Goal: Navigation & Orientation: Find specific page/section

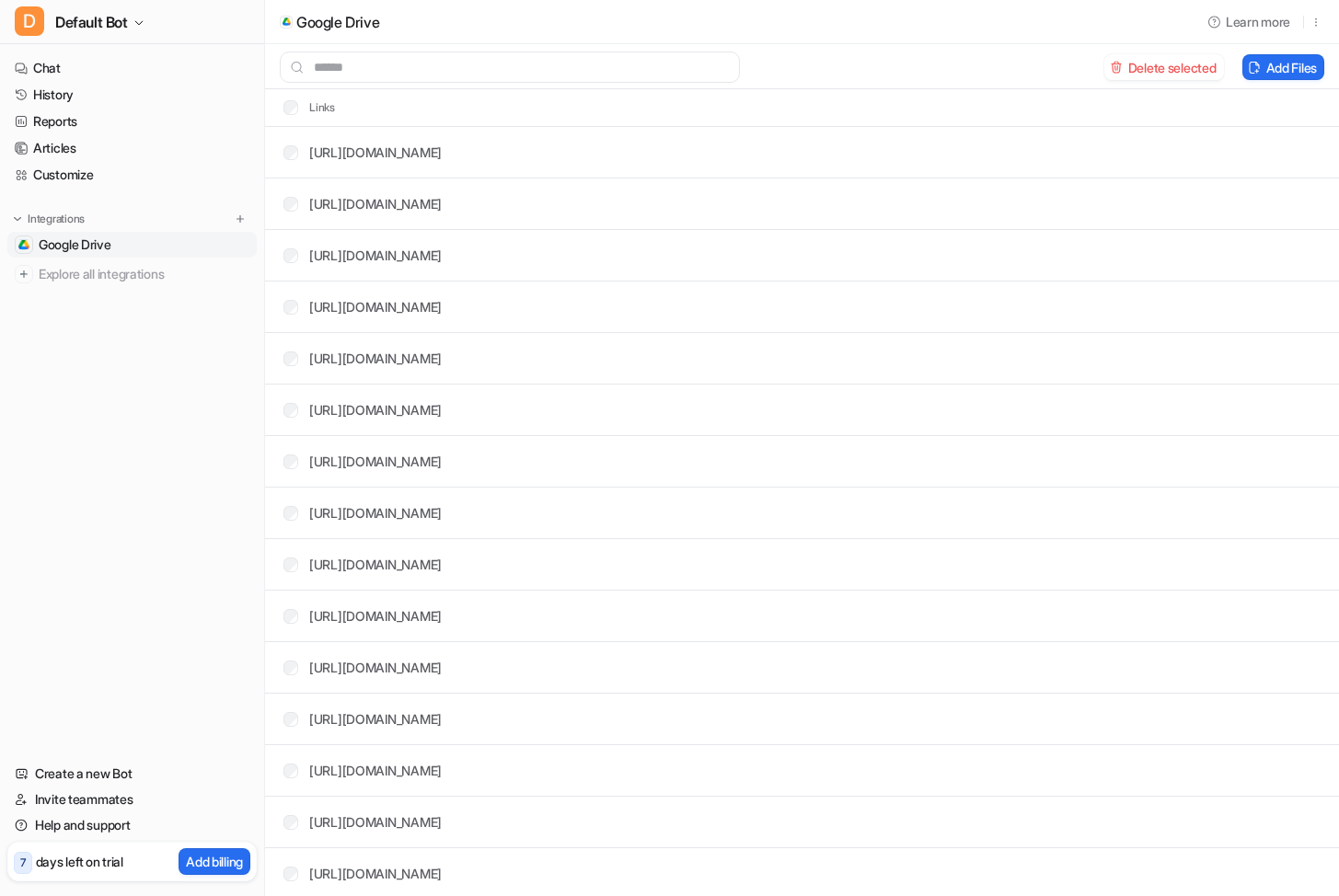
scroll to position [6910, 0]
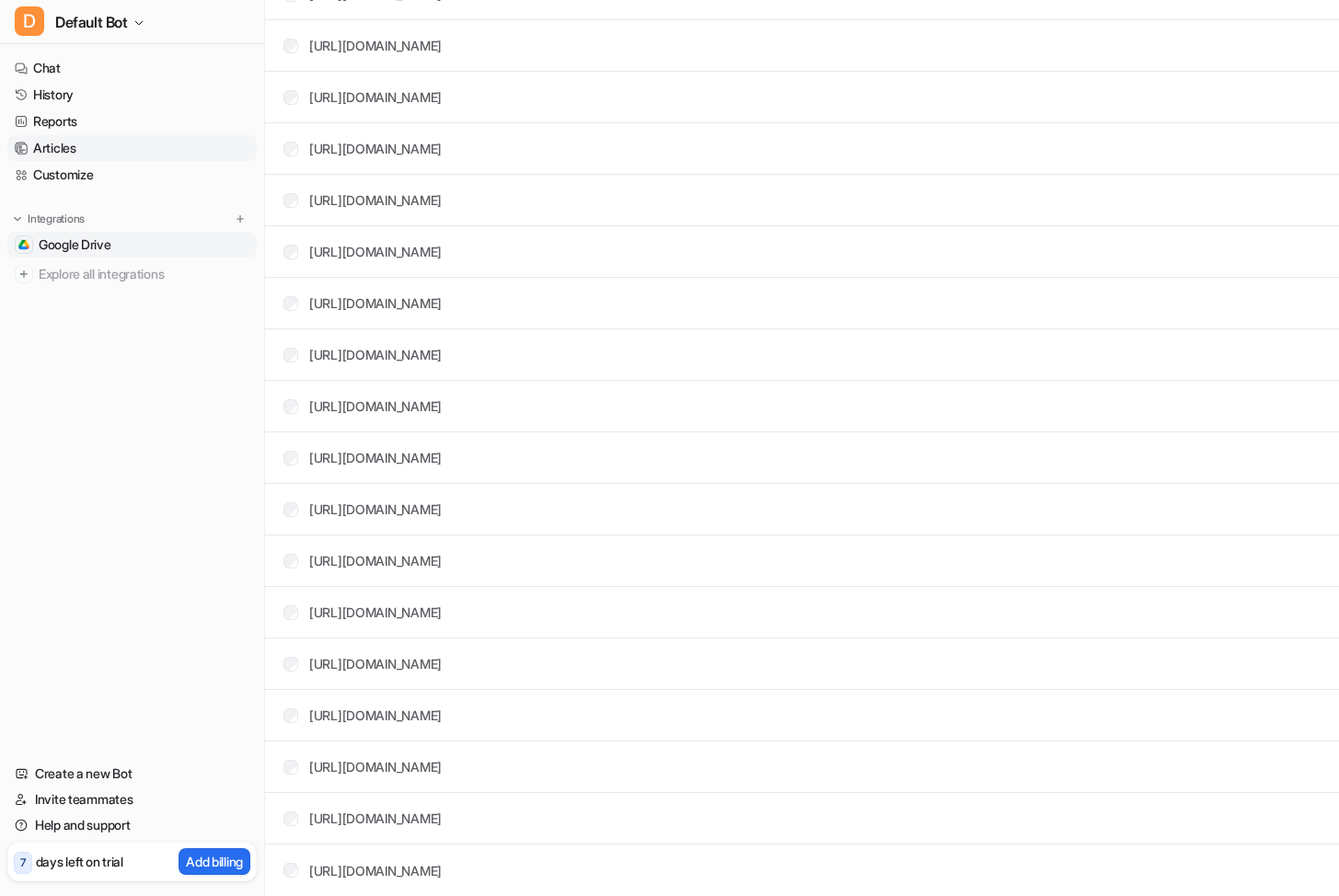
click at [68, 137] on link "Articles" at bounding box center [132, 149] width 249 height 26
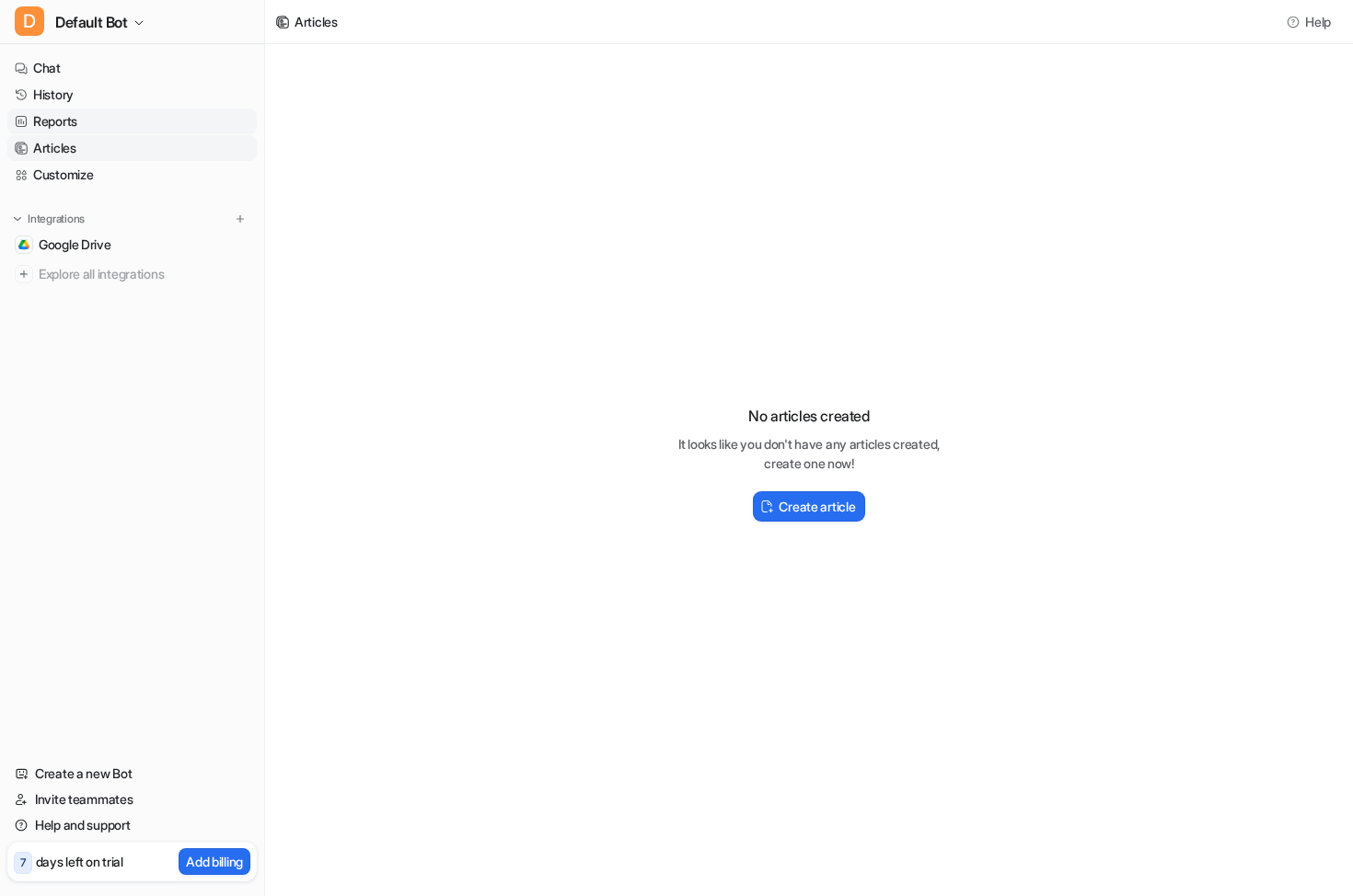
click at [84, 124] on link "Reports" at bounding box center [132, 122] width 249 height 26
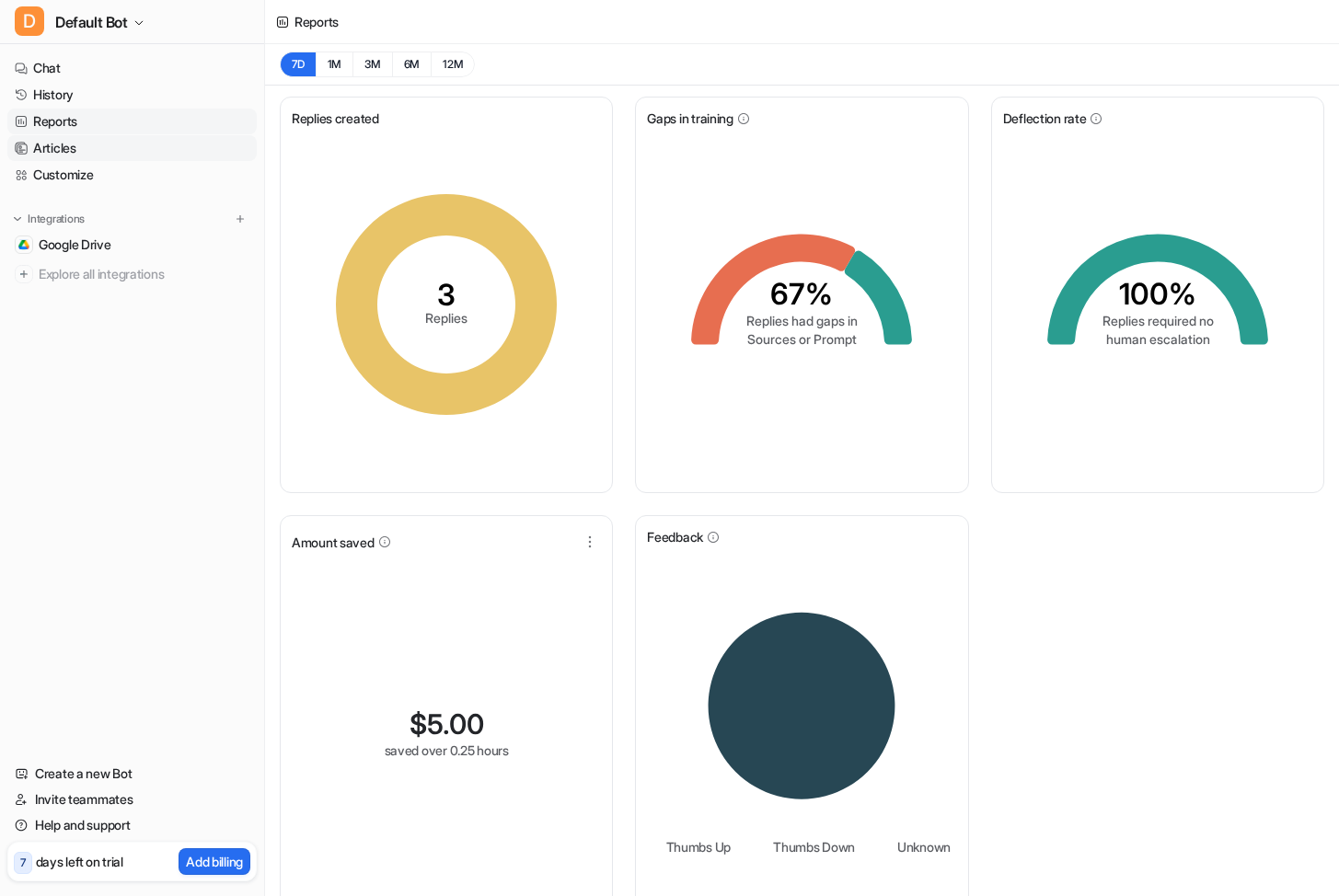
click at [86, 147] on link "Articles" at bounding box center [132, 149] width 249 height 26
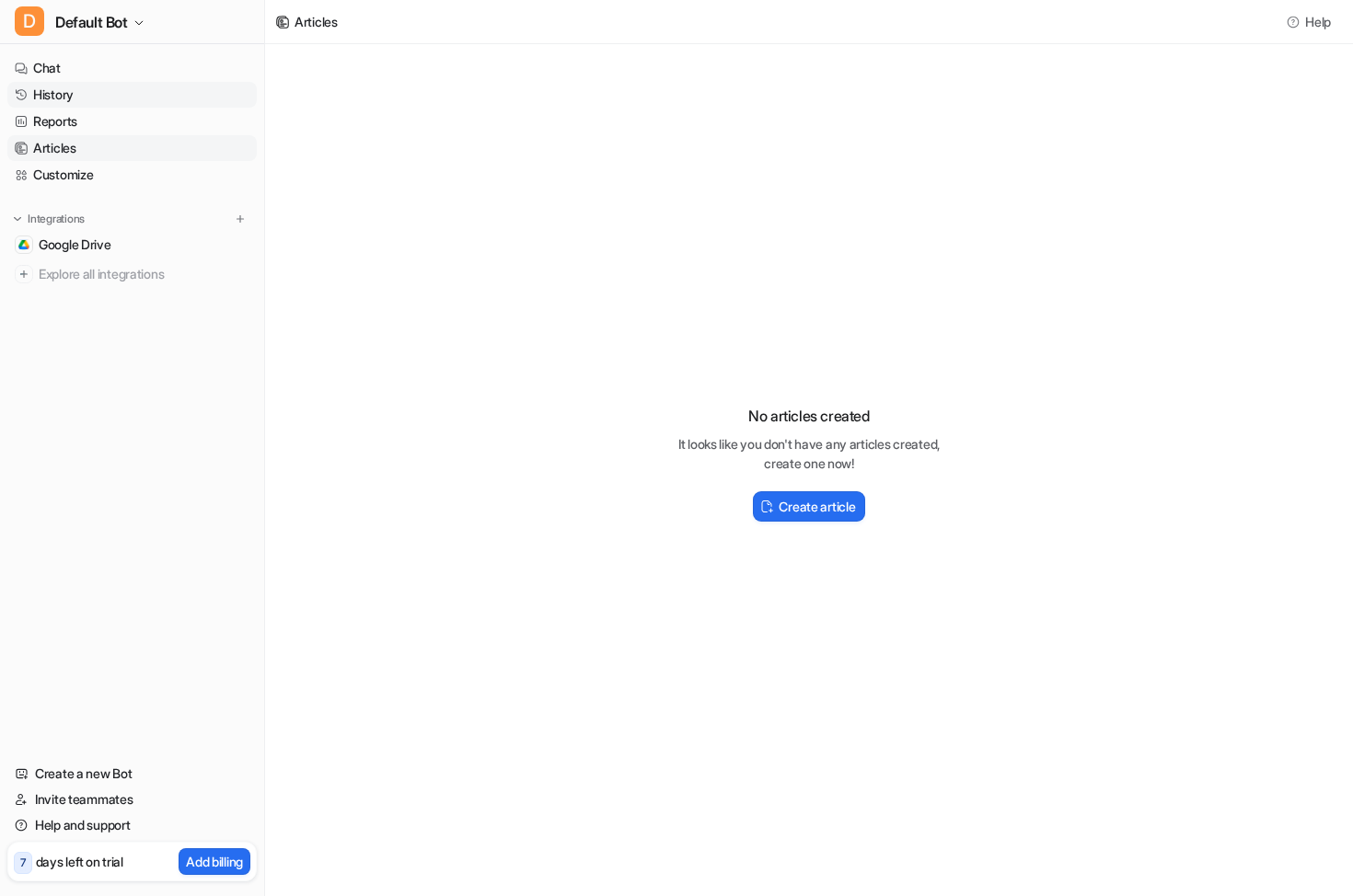
click at [72, 96] on link "History" at bounding box center [132, 95] width 249 height 26
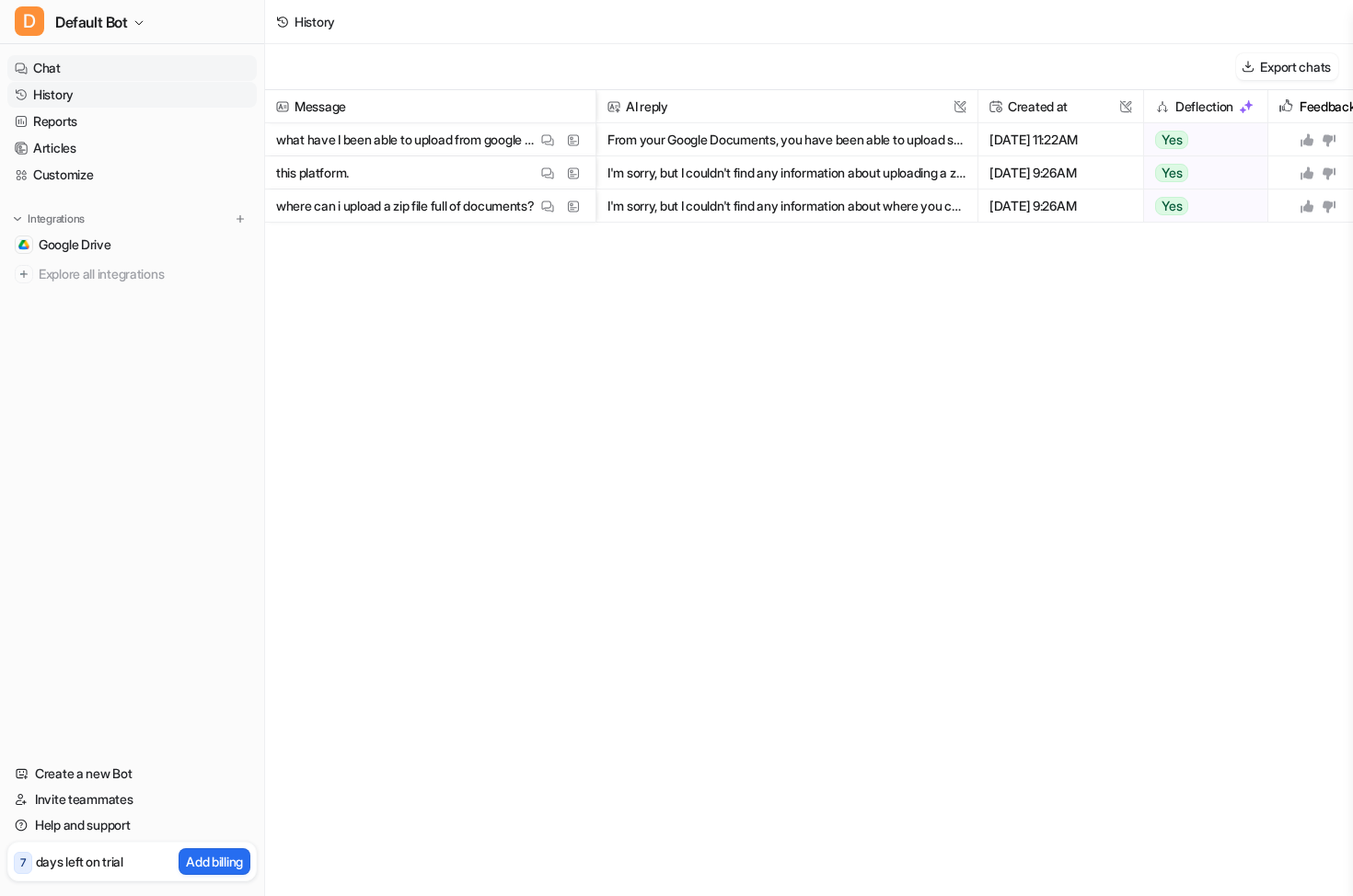
click at [53, 66] on link "Chat" at bounding box center [132, 68] width 249 height 26
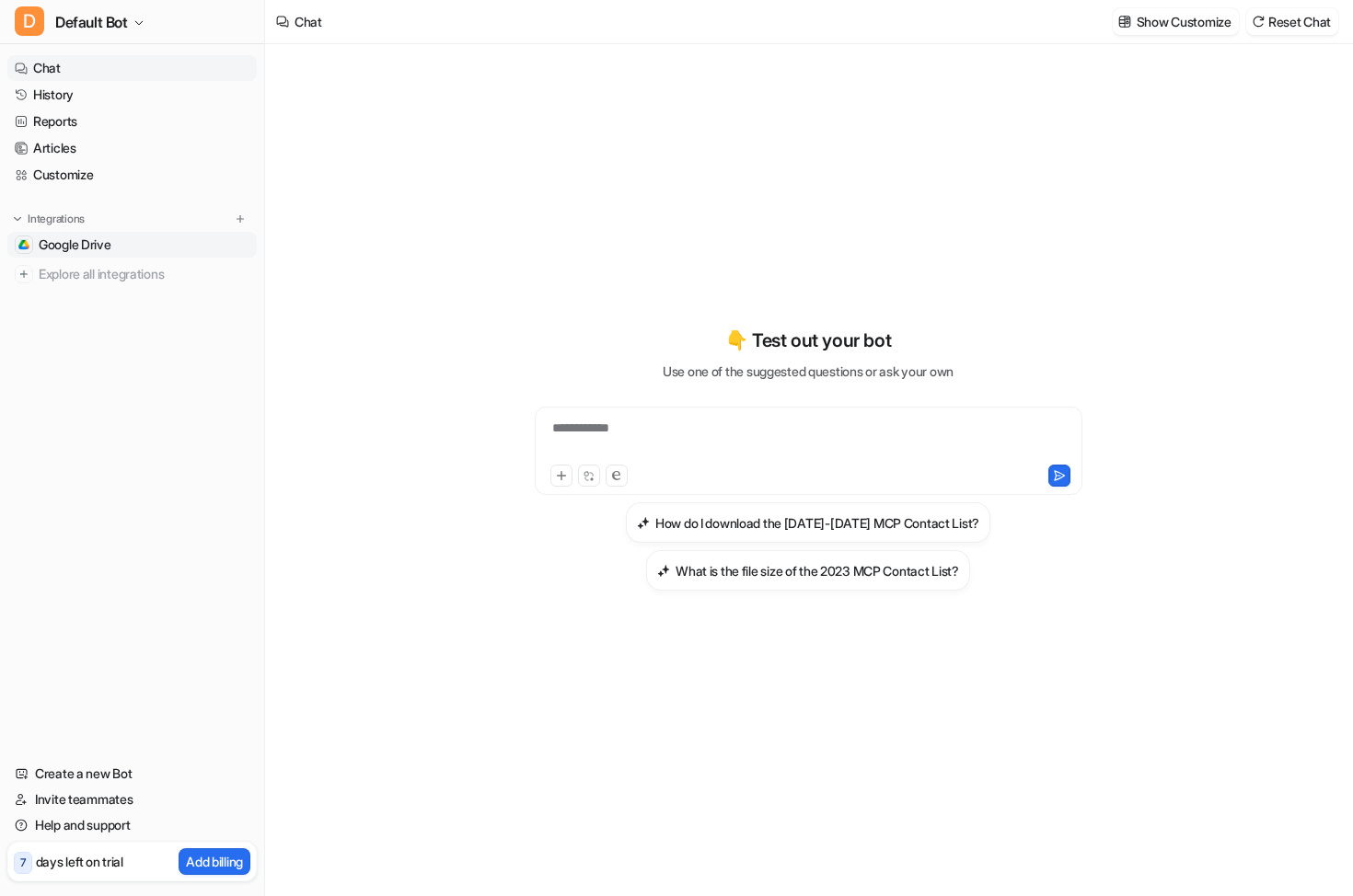
click at [80, 245] on span "Google Drive" at bounding box center [75, 245] width 73 height 18
